Goal: Transaction & Acquisition: Purchase product/service

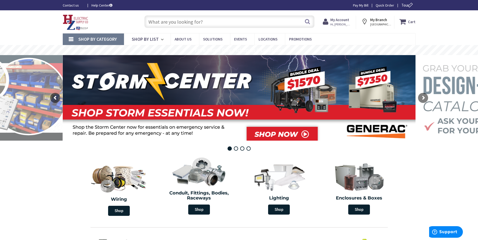
click at [70, 40] on link "Shop By Category" at bounding box center [93, 39] width 61 height 12
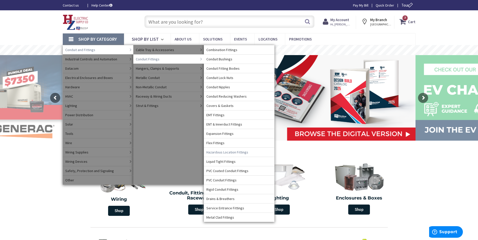
click at [213, 152] on span "Hazardous Location Fittings" at bounding box center [227, 152] width 42 height 5
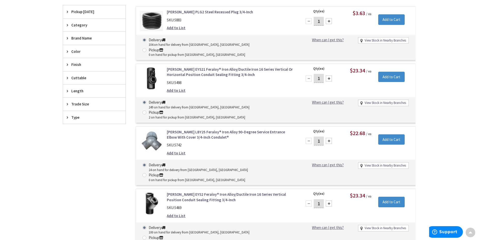
scroll to position [151, 0]
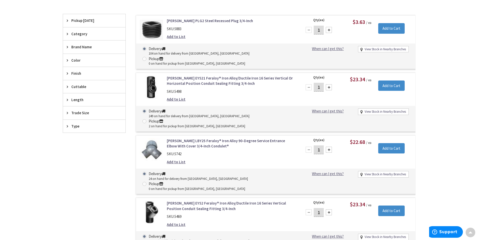
click at [74, 109] on div "Trade Size" at bounding box center [94, 112] width 62 height 13
click at [72, 173] on button "Show more" at bounding box center [94, 174] width 62 height 9
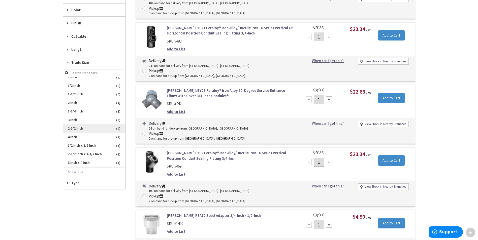
scroll to position [0, 0]
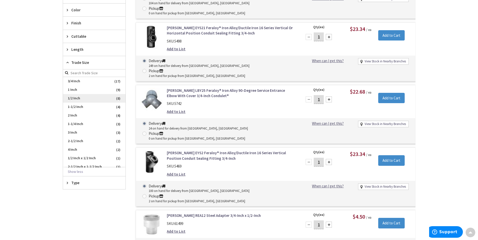
click at [78, 100] on span "1/2 Inch" at bounding box center [94, 98] width 62 height 9
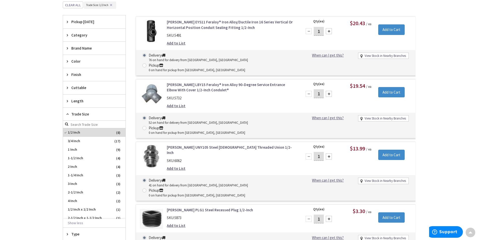
scroll to position [130, 0]
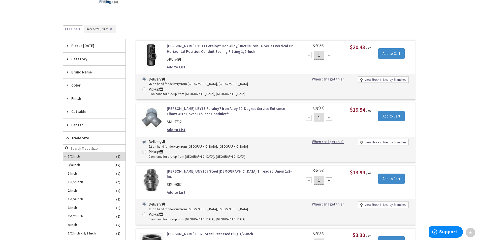
click at [208, 106] on link "Crouse-Hinds LBY15 Feraloy® Iron Alloy 90-Degree Service Entrance Elbow With Co…" at bounding box center [231, 111] width 128 height 11
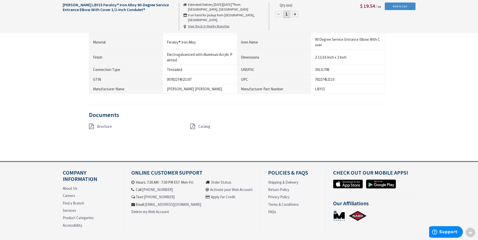
scroll to position [327, 0]
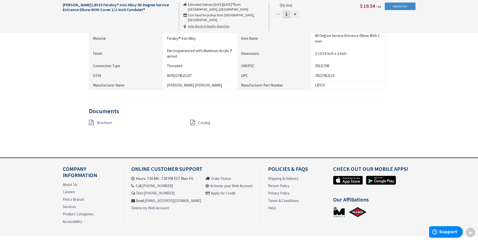
click at [94, 123] on div "Brochure" at bounding box center [135, 123] width 101 height 6
click at [105, 122] on span "Brochure" at bounding box center [104, 122] width 15 height 5
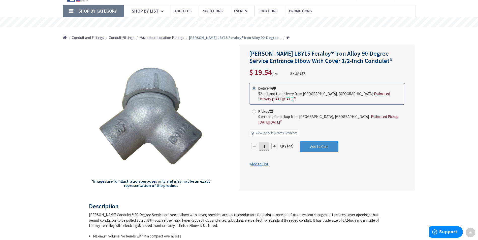
scroll to position [25, 0]
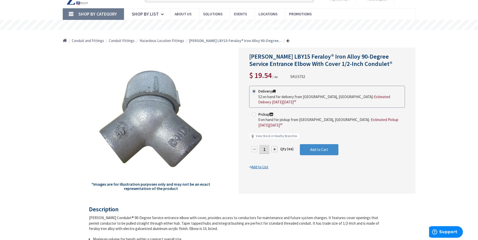
click at [73, 14] on link "Shop By Category" at bounding box center [93, 14] width 61 height 12
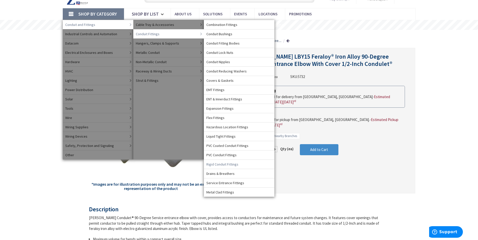
click at [220, 164] on span "Rigid Conduit Fittings" at bounding box center [222, 164] width 32 height 5
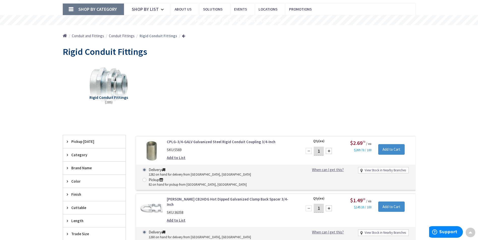
scroll to position [50, 0]
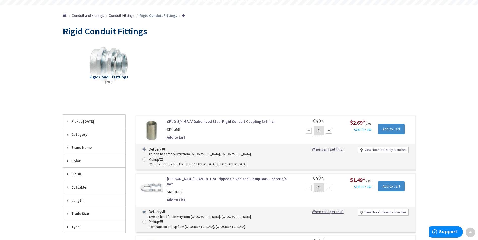
click at [77, 214] on span "Trade Size" at bounding box center [91, 213] width 41 height 5
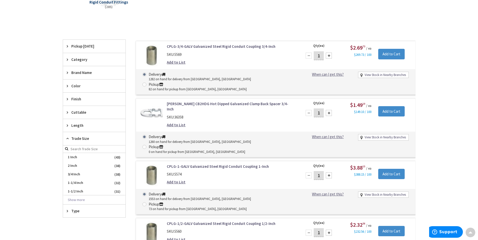
scroll to position [126, 0]
click at [77, 198] on button "Show more" at bounding box center [94, 199] width 62 height 9
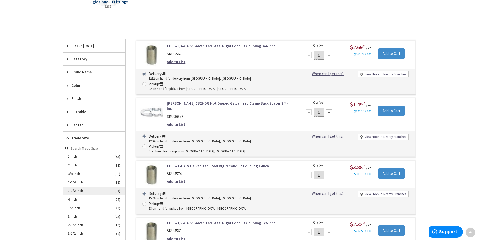
scroll to position [25, 0]
click at [81, 181] on span "1/2 Inch" at bounding box center [94, 183] width 62 height 9
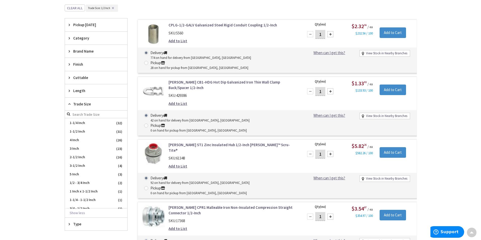
scroll to position [151, 0]
click at [330, 89] on div at bounding box center [329, 92] width 6 height 6
click at [329, 89] on div at bounding box center [329, 92] width 6 height 6
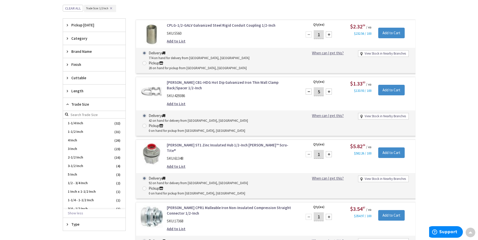
click at [329, 89] on div at bounding box center [329, 92] width 6 height 6
type input "6"
click at [385, 85] on input "Add to Cart" at bounding box center [391, 90] width 26 height 11
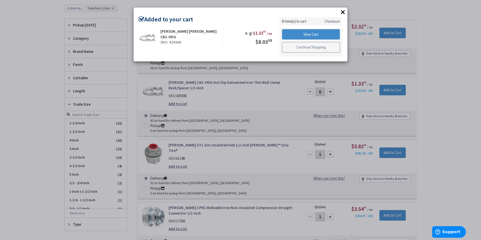
click at [327, 46] on link "Continue Shopping" at bounding box center [311, 47] width 58 height 11
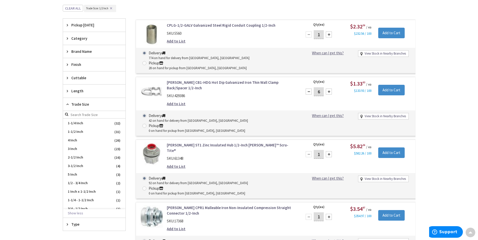
click at [330, 33] on div at bounding box center [329, 34] width 6 height 6
type input "3"
click at [390, 33] on input "Add to Cart" at bounding box center [391, 33] width 26 height 11
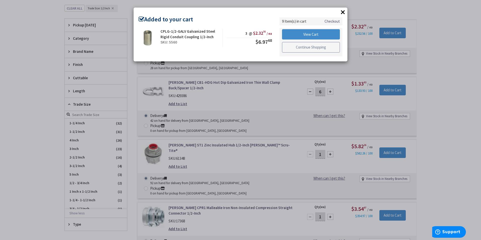
click at [305, 48] on link "Continue Shopping" at bounding box center [311, 47] width 58 height 11
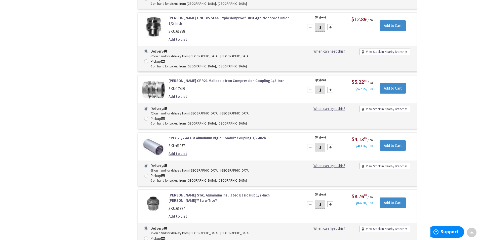
scroll to position [554, 0]
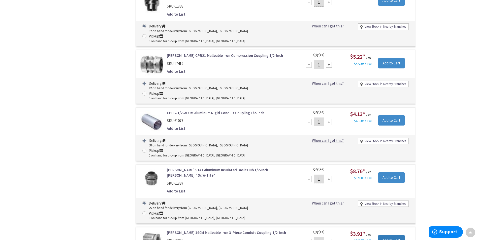
click at [380, 235] on input "Add to Cart" at bounding box center [391, 240] width 26 height 11
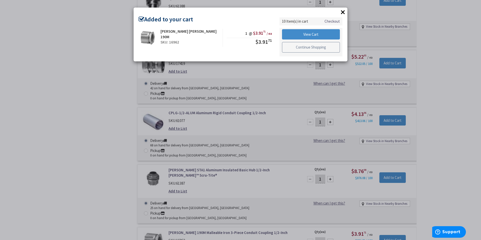
click at [300, 50] on link "Continue Shopping" at bounding box center [311, 47] width 58 height 11
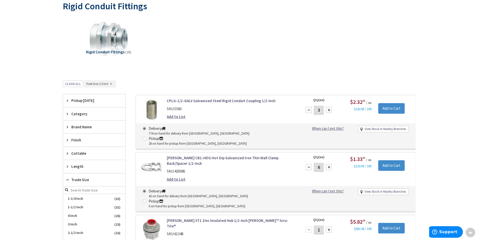
scroll to position [0, 0]
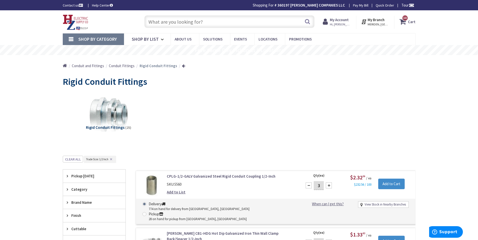
click at [94, 65] on span "Conduit and Fittings" at bounding box center [88, 65] width 32 height 5
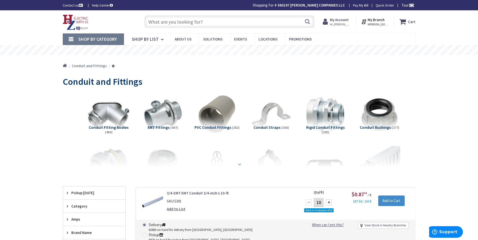
click at [239, 164] on strong at bounding box center [239, 165] width 6 height 6
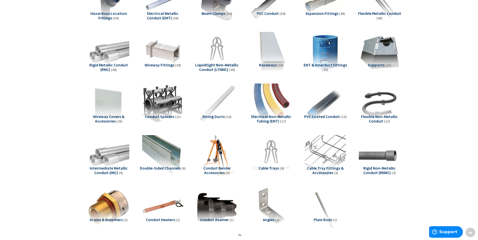
scroll to position [277, 0]
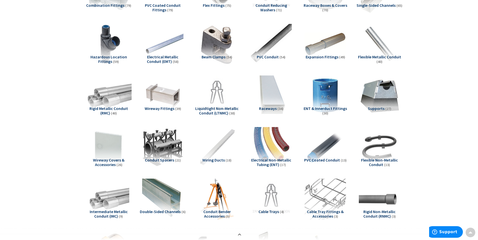
click at [107, 94] on img at bounding box center [109, 96] width 46 height 46
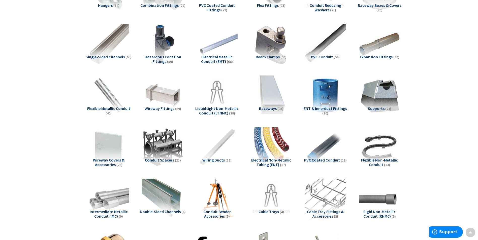
scroll to position [569, 0]
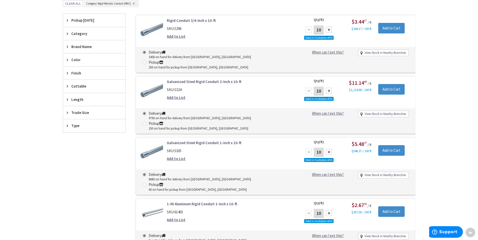
click at [77, 112] on span "Trade Size" at bounding box center [91, 112] width 41 height 5
click at [74, 164] on span "1/2 Inch" at bounding box center [94, 165] width 62 height 9
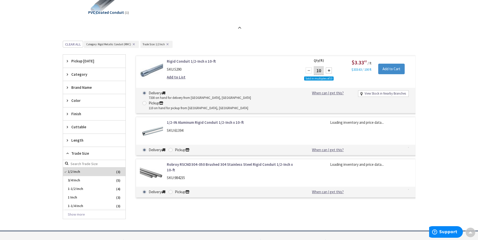
scroll to position [364, 0]
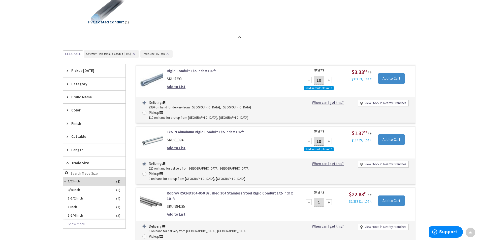
click at [328, 80] on div at bounding box center [329, 80] width 6 height 6
click at [308, 80] on div at bounding box center [308, 80] width 6 height 6
click at [329, 81] on div at bounding box center [329, 80] width 6 height 6
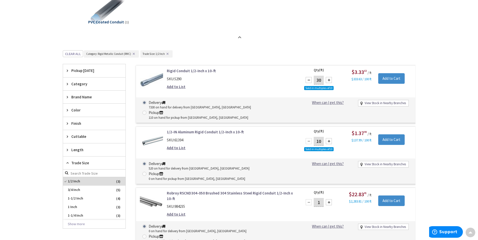
type input "40"
click at [385, 76] on input "Add to Cart" at bounding box center [391, 78] width 26 height 11
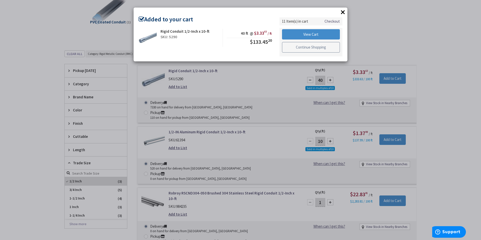
click at [306, 47] on link "Continue Shopping" at bounding box center [311, 47] width 58 height 11
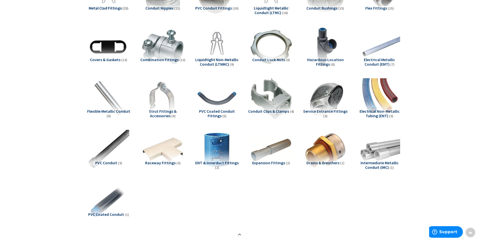
scroll to position [162, 0]
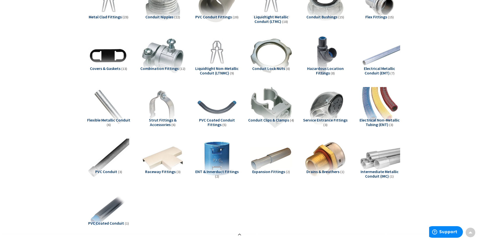
click at [265, 118] on span "Conduit Clips & Clamps" at bounding box center [268, 120] width 41 height 5
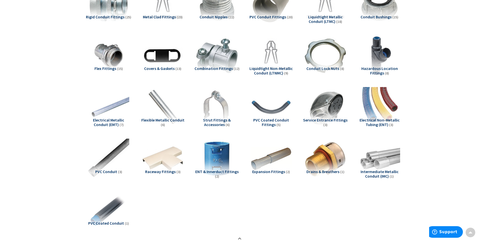
scroll to position [414, 0]
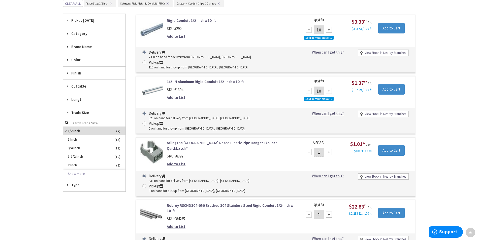
click at [78, 110] on span "Trade Size" at bounding box center [91, 112] width 41 height 5
click at [78, 112] on span "Trade Size" at bounding box center [91, 112] width 41 height 5
click at [98, 130] on span "1/2 Inch" at bounding box center [94, 131] width 62 height 9
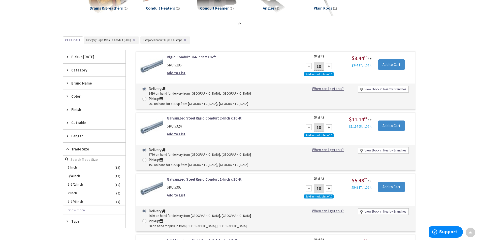
scroll to position [468, 0]
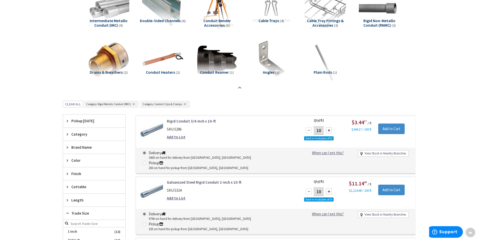
click at [134, 103] on button "✕" at bounding box center [134, 104] width 6 height 4
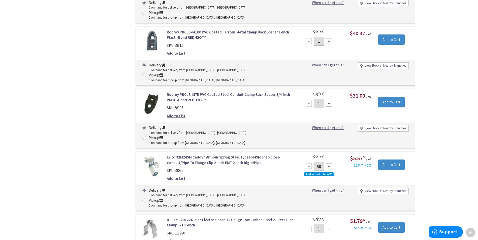
scroll to position [4521, 0]
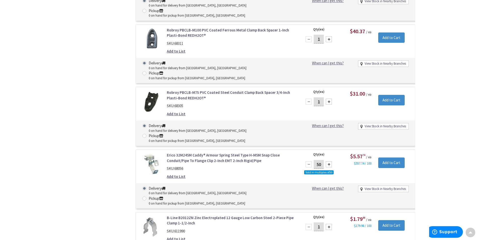
type input "2"
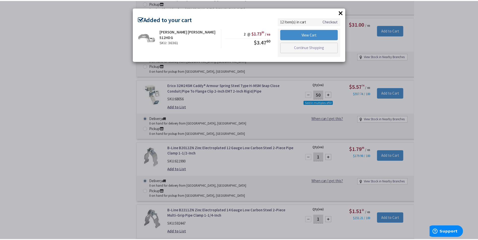
scroll to position [4597, 0]
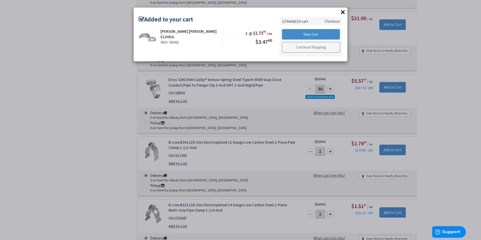
click at [304, 49] on link "Continue Shopping" at bounding box center [311, 47] width 58 height 11
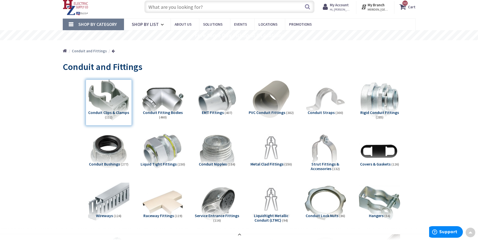
scroll to position [0, 0]
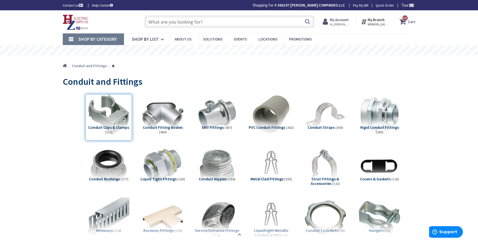
click at [403, 22] on icon at bounding box center [403, 21] width 9 height 9
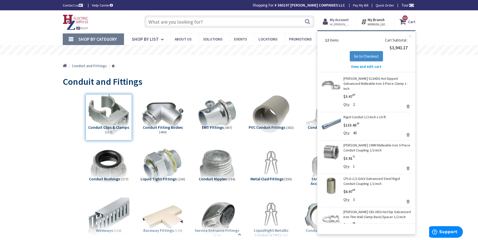
click at [373, 79] on link "Crouse-Hinds 512HDG Hot Dipped Galvanized Malleable Iron 3-Piece Clamp 1-Inch" at bounding box center [377, 83] width 68 height 15
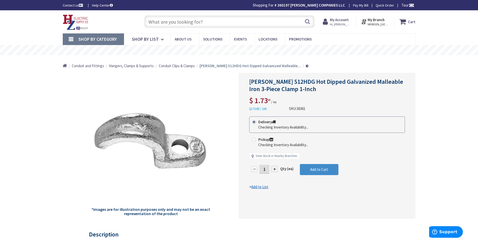
click at [405, 22] on icon at bounding box center [403, 21] width 9 height 9
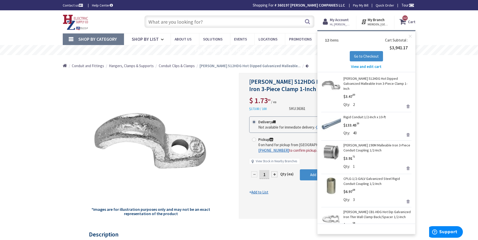
click at [404, 106] on link "Remove" at bounding box center [407, 106] width 7 height 7
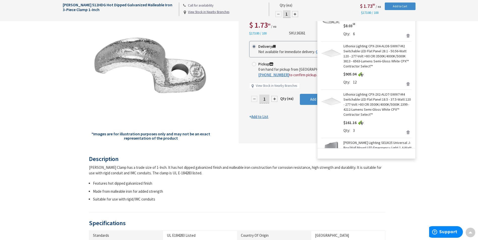
scroll to position [101, 0]
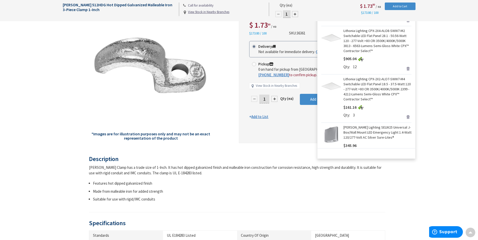
click at [404, 68] on link "Remove" at bounding box center [407, 68] width 7 height 7
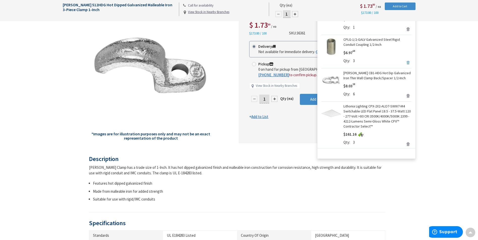
scroll to position [76, 0]
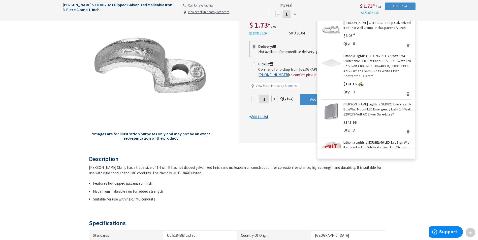
click at [404, 94] on link "Remove" at bounding box center [407, 93] width 7 height 7
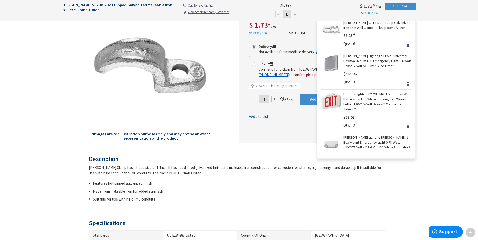
click at [404, 83] on link "Remove" at bounding box center [407, 83] width 7 height 7
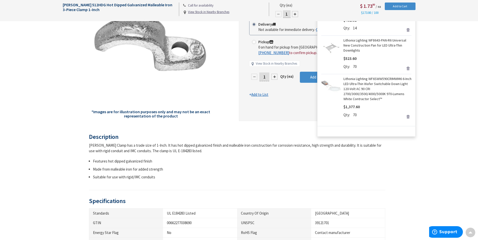
scroll to position [126, 0]
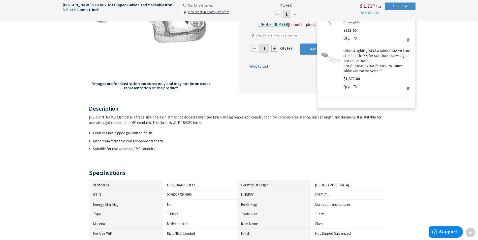
click at [404, 88] on link "Remove" at bounding box center [407, 88] width 7 height 7
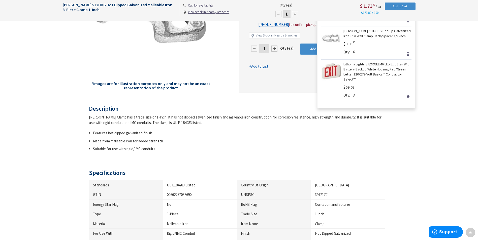
scroll to position [25, 0]
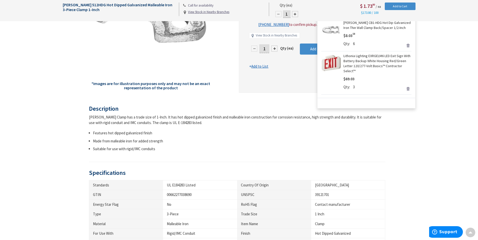
click at [404, 88] on link "Remove" at bounding box center [407, 88] width 7 height 7
click at [404, 83] on link "Remove" at bounding box center [407, 83] width 7 height 7
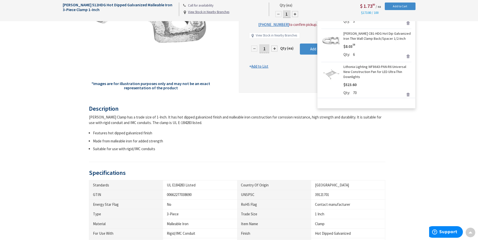
scroll to position [20, 0]
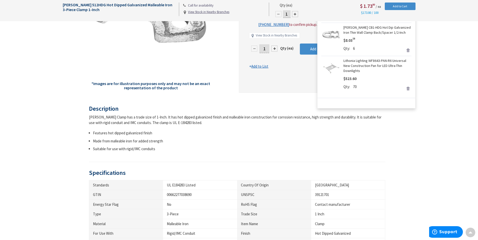
click at [404, 88] on link "Remove" at bounding box center [407, 88] width 7 height 7
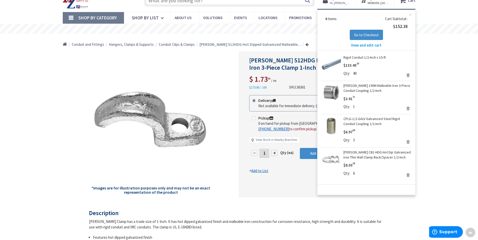
scroll to position [0, 0]
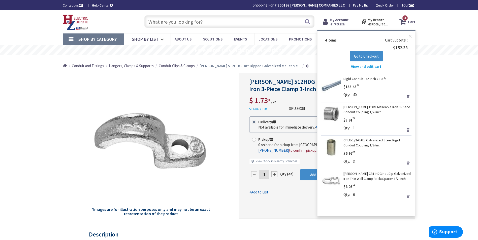
click at [185, 65] on span "Conduit Clips & Clamps" at bounding box center [177, 65] width 36 height 5
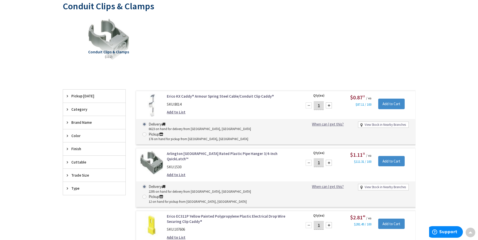
click at [86, 174] on span "Trade Size" at bounding box center [91, 175] width 41 height 5
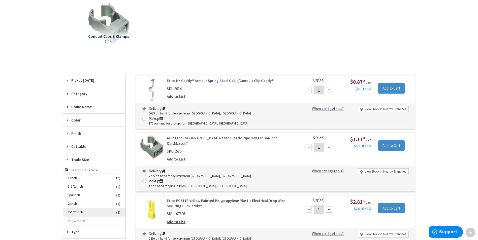
scroll to position [126, 0]
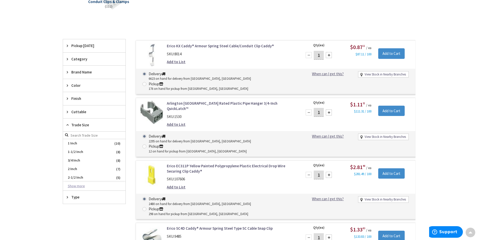
click at [76, 185] on button "Show more" at bounding box center [94, 186] width 62 height 9
click at [80, 196] on span "1/2 Inch" at bounding box center [94, 195] width 62 height 9
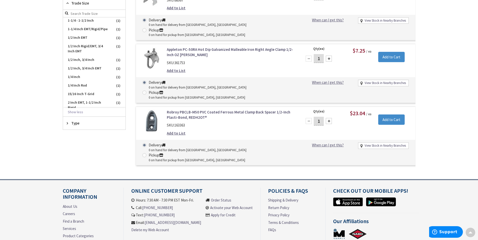
scroll to position [189, 0]
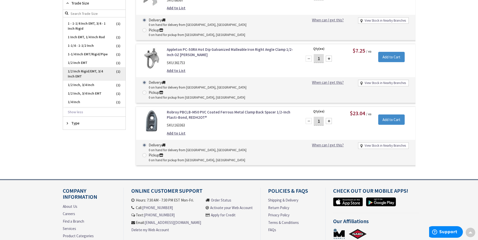
click at [93, 81] on span "1/2 Inch Rigid/EMT, 3/4 Inch EMT" at bounding box center [94, 74] width 62 height 14
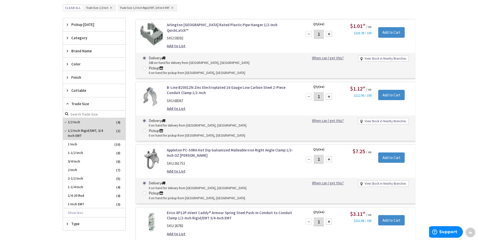
scroll to position [126, 0]
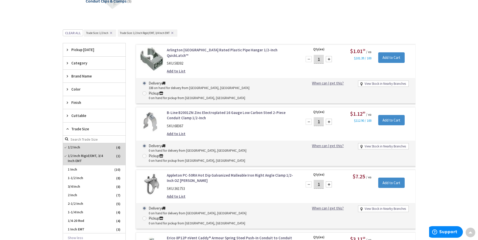
click at [173, 33] on button "✕" at bounding box center [172, 33] width 6 height 4
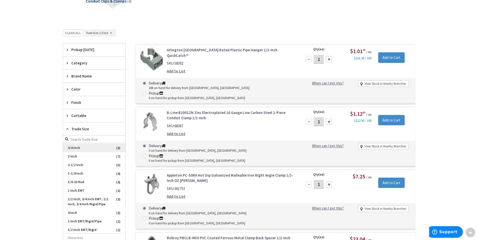
scroll to position [50, 0]
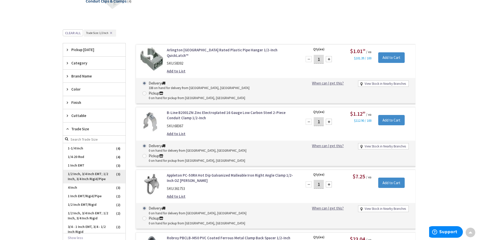
click at [111, 173] on span "1/2 Inch, 3/4 Inch EMT; 1/2 Inch, 3/4 Inch Rigid/Pipe" at bounding box center [94, 177] width 62 height 14
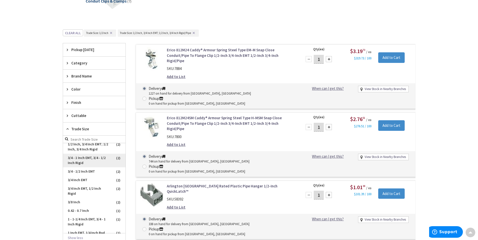
scroll to position [69, 0]
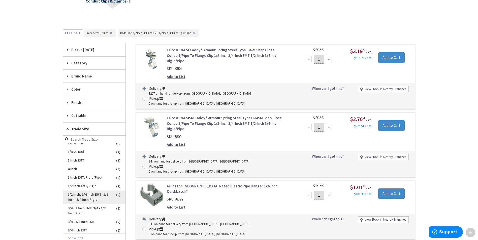
click at [108, 202] on span "1/2 Inch, 3/4 Inch EMT; 1/2 Inch, 3/4 Inch Rigid" at bounding box center [94, 198] width 62 height 14
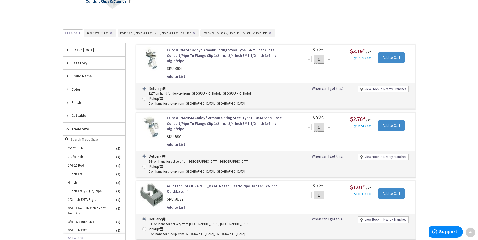
scroll to position [83, 0]
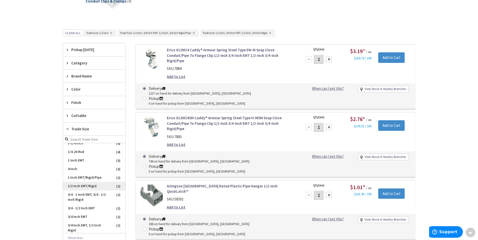
click at [101, 190] on span "1/2 Inch EMT/Rigid" at bounding box center [94, 186] width 62 height 9
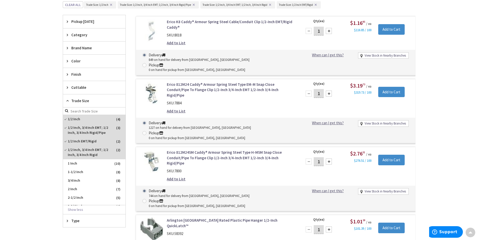
scroll to position [84, 0]
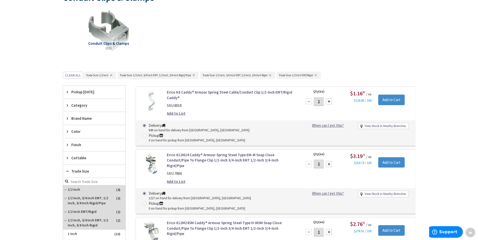
click at [195, 76] on button "✕" at bounding box center [194, 76] width 6 height 4
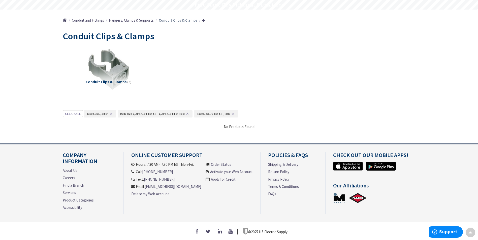
click at [187, 110] on span "Trade Size: 1/2 Inch, 3/4 Inch EMT; 1/2 Inch, 3/4 Inch Rigid ✕" at bounding box center [155, 113] width 75 height 7
click at [188, 112] on button "✕" at bounding box center [188, 114] width 6 height 4
click at [157, 112] on button "✕" at bounding box center [157, 114] width 6 height 4
click at [112, 112] on button "✕" at bounding box center [111, 114] width 6 height 4
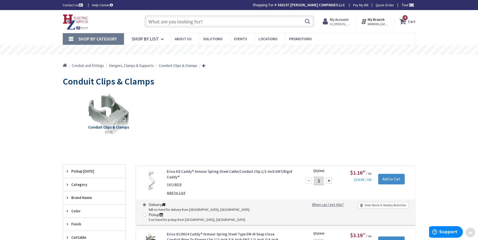
scroll to position [0, 0]
click at [224, 21] on input "text" at bounding box center [229, 21] width 170 height 13
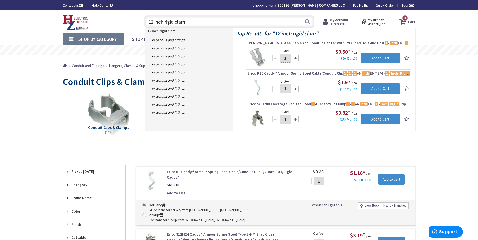
type input "12 inch rigid clamp"
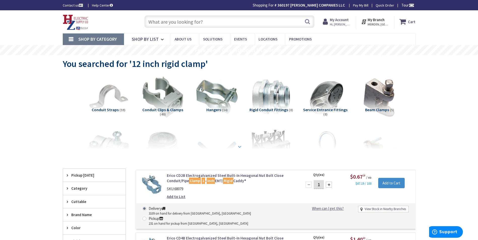
click at [239, 147] on strong at bounding box center [239, 147] width 6 height 6
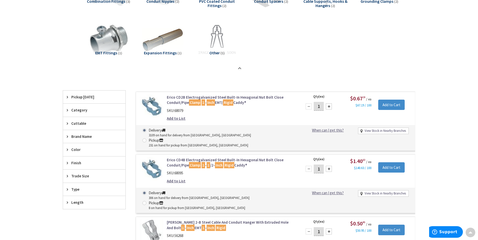
scroll to position [176, 0]
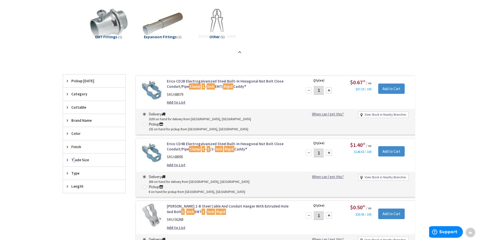
click at [74, 161] on span "Trade Size" at bounding box center [91, 159] width 41 height 5
click at [72, 222] on button "Show more" at bounding box center [94, 221] width 62 height 9
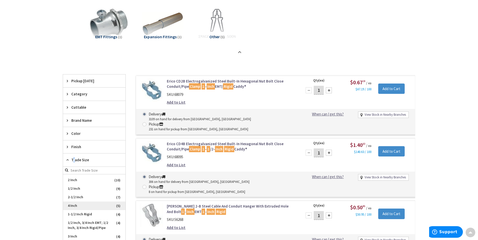
scroll to position [25, 0]
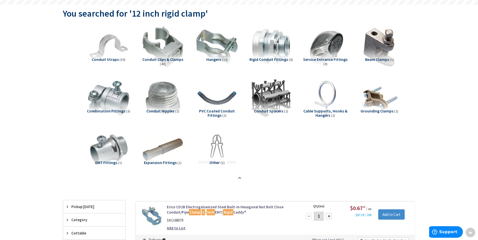
scroll to position [0, 0]
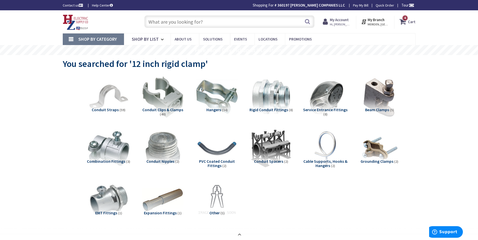
click at [159, 20] on input "text" at bounding box center [229, 21] width 170 height 13
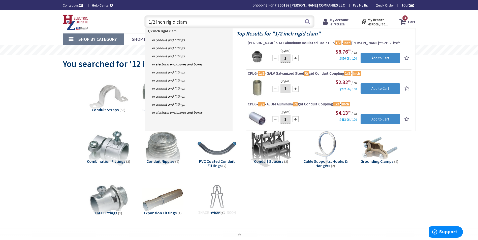
type input "1/2 inch rigid clamp"
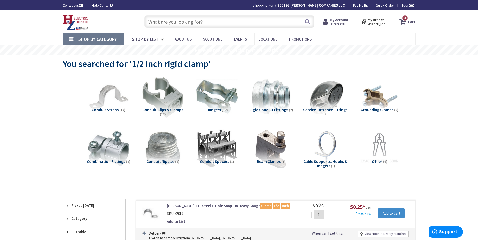
click at [405, 21] on span "4 4 items" at bounding box center [405, 18] width 6 height 6
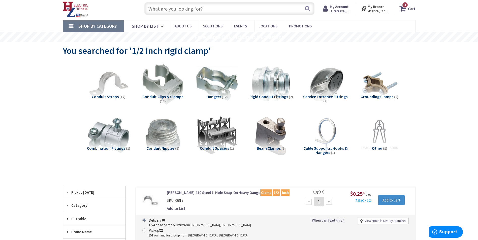
scroll to position [25, 0]
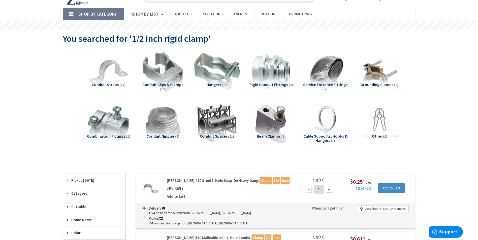
click at [215, 78] on img at bounding box center [217, 72] width 46 height 46
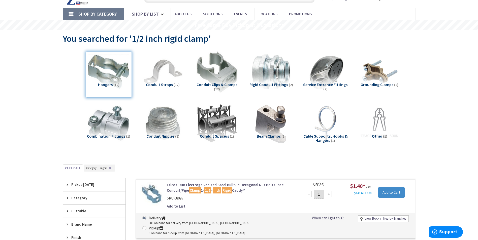
scroll to position [190, 0]
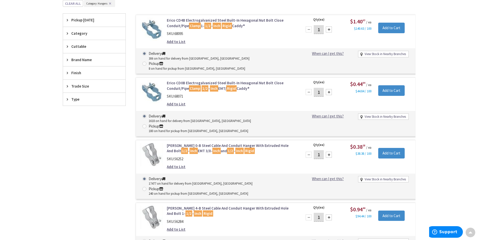
click at [329, 89] on div at bounding box center [329, 92] width 6 height 6
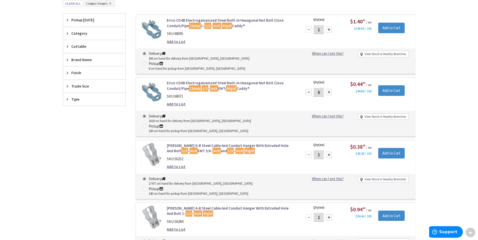
click at [329, 89] on div at bounding box center [329, 92] width 6 height 6
type input "10"
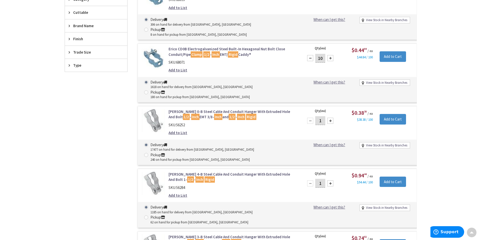
scroll to position [215, 0]
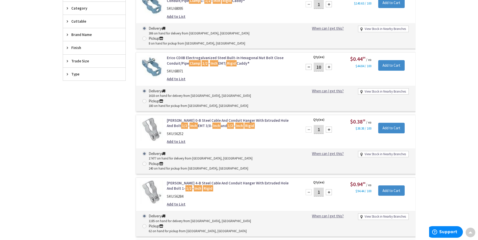
click at [328, 127] on div at bounding box center [329, 130] width 6 height 6
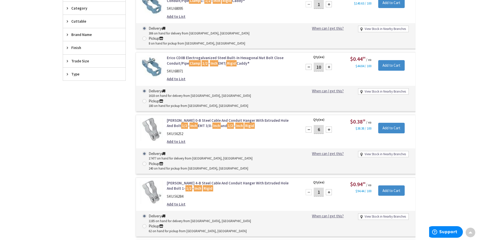
click at [328, 127] on div at bounding box center [329, 130] width 6 height 6
type input "10"
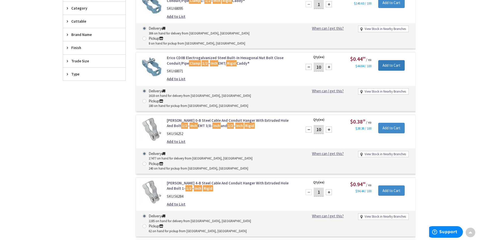
click at [391, 60] on input "Add to Cart" at bounding box center [391, 65] width 26 height 11
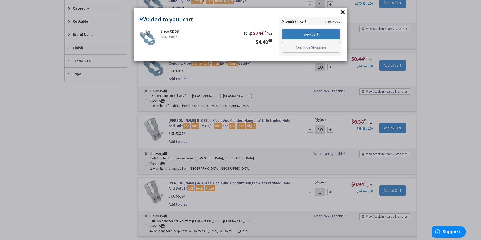
click at [315, 34] on link "View Cart" at bounding box center [311, 34] width 58 height 11
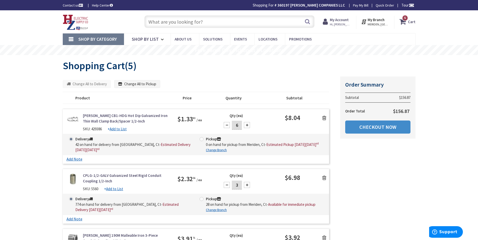
click at [227, 126] on div at bounding box center [227, 125] width 6 height 6
type input "4"
click at [70, 40] on link "Shop By Category" at bounding box center [93, 39] width 61 height 12
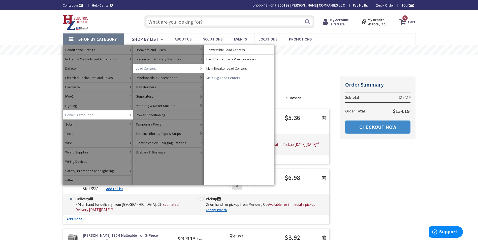
click at [223, 79] on span "Main Lug Load Centers" at bounding box center [223, 77] width 34 height 5
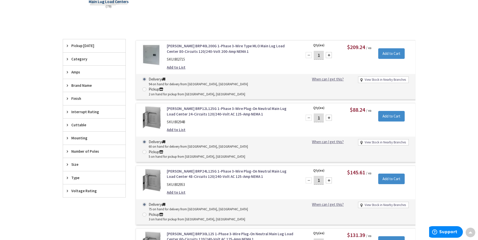
scroll to position [151, 0]
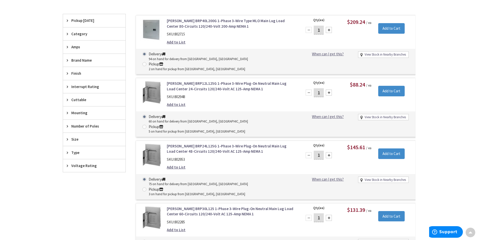
click at [78, 125] on span "Number of Poles" at bounding box center [91, 126] width 41 height 5
click at [72, 153] on span "3" at bounding box center [94, 153] width 62 height 9
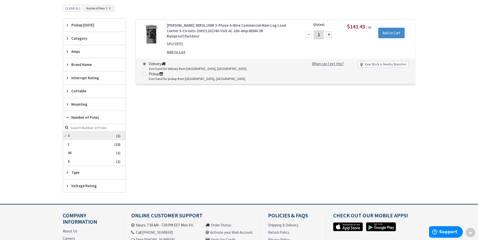
click at [94, 136] on span "3" at bounding box center [94, 136] width 62 height 9
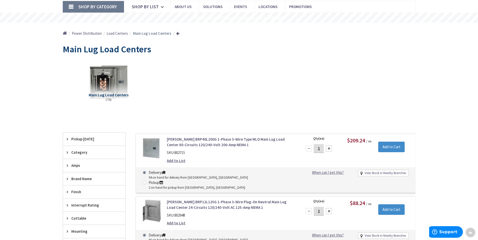
scroll to position [25, 0]
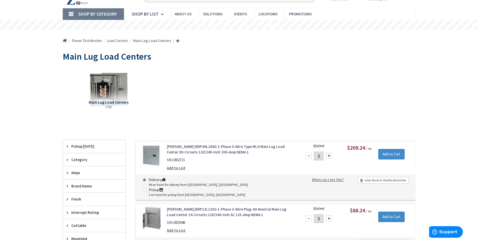
click at [117, 39] on span "Load Centers" at bounding box center [116, 40] width 21 height 5
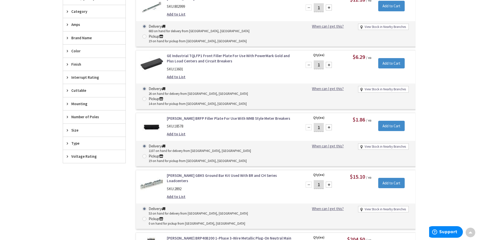
scroll to position [176, 0]
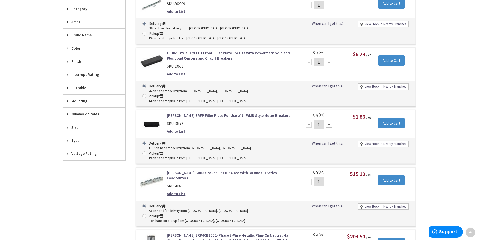
click at [74, 113] on span "Number of Poles" at bounding box center [91, 114] width 41 height 5
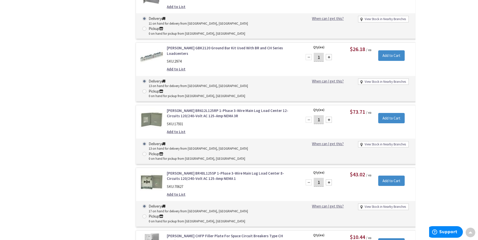
scroll to position [3172, 0]
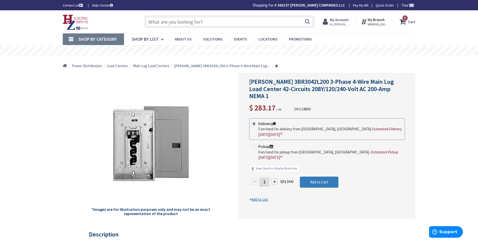
click at [323, 180] on span "Add to Cart" at bounding box center [319, 182] width 18 height 5
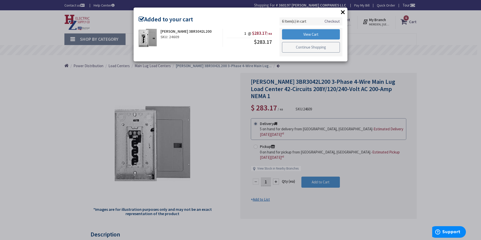
click at [298, 49] on link "Continue Shopping" at bounding box center [311, 47] width 58 height 11
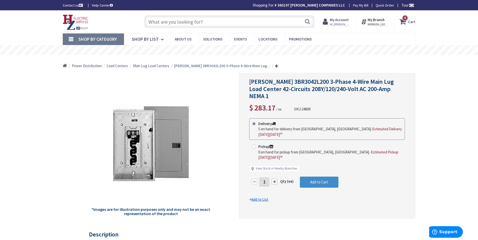
click at [147, 66] on span "Main Lug Load Centers" at bounding box center [151, 65] width 36 height 5
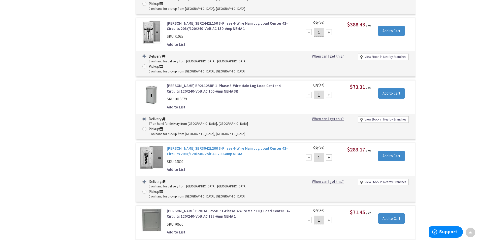
scroll to position [1057, 0]
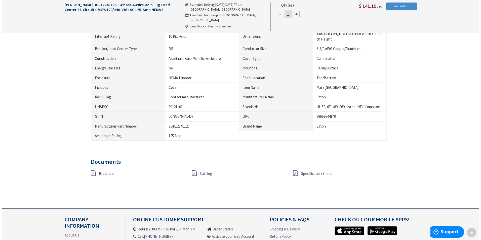
scroll to position [327, 0]
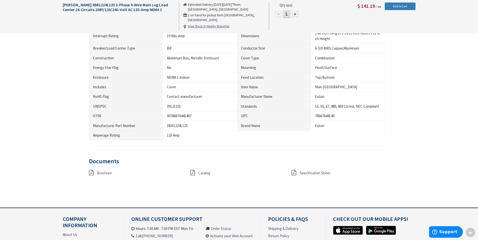
click at [396, 7] on span "Add to Cart" at bounding box center [399, 6] width 14 height 4
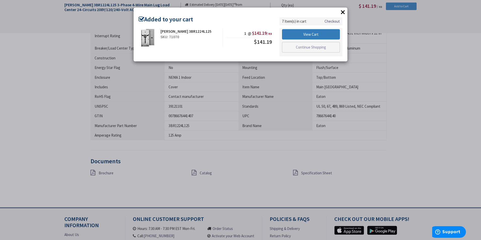
click at [308, 35] on link "View Cart" at bounding box center [311, 34] width 58 height 11
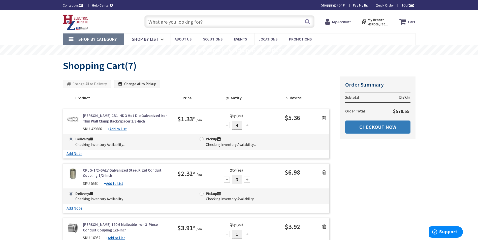
click at [387, 127] on link "Checkout Now" at bounding box center [377, 127] width 65 height 13
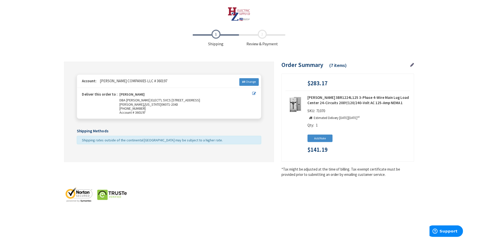
scroll to position [385, 0]
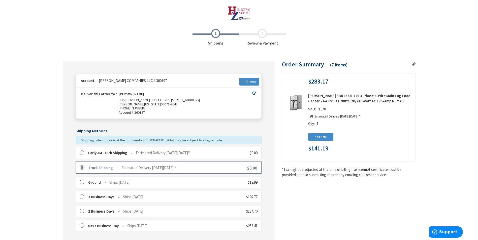
click at [81, 151] on label at bounding box center [84, 153] width 8 height 5
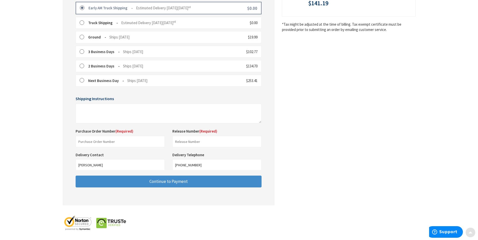
scroll to position [147, 0]
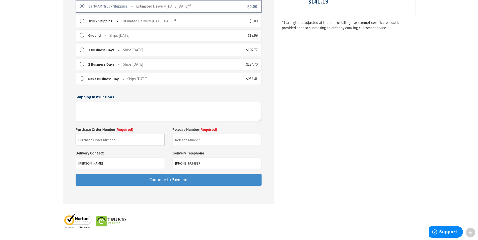
click at [125, 141] on input "text" at bounding box center [120, 139] width 89 height 11
type input "25-017"
click at [212, 137] on input "text" at bounding box center [216, 139] width 89 height 11
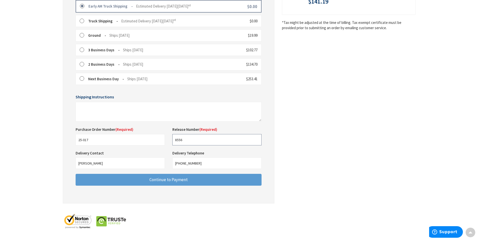
type input "8556"
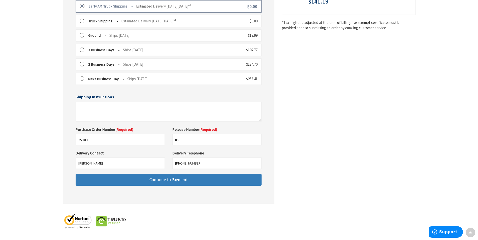
click at [205, 180] on button "Continue to Payment" at bounding box center [169, 180] width 186 height 12
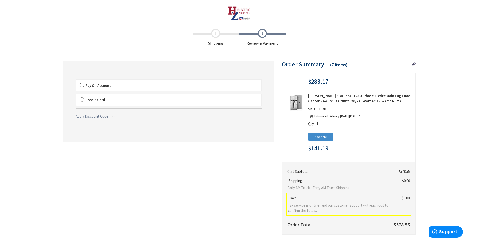
click at [82, 84] on label "Pay On Account" at bounding box center [168, 86] width 185 height 12
click at [76, 81] on input "Pay On Account" at bounding box center [76, 81] width 0 height 0
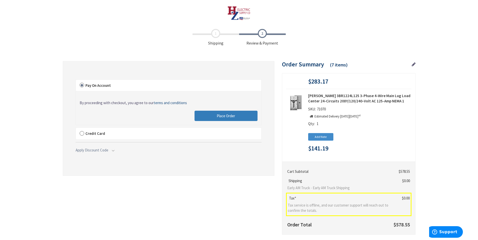
click at [218, 114] on span "Place Order" at bounding box center [226, 116] width 18 height 5
